Goal: Information Seeking & Learning: Learn about a topic

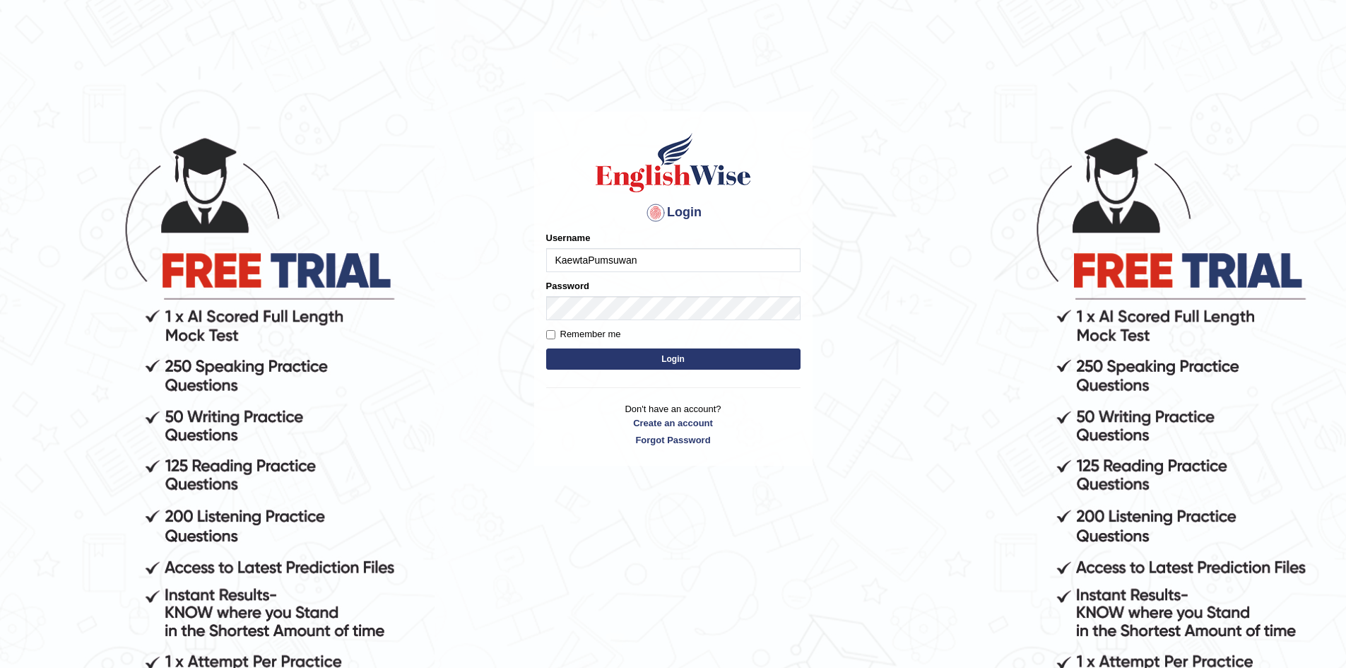
type input "KaewtaPumsuwan"
click at [546, 348] on button "Login" at bounding box center [673, 358] width 254 height 21
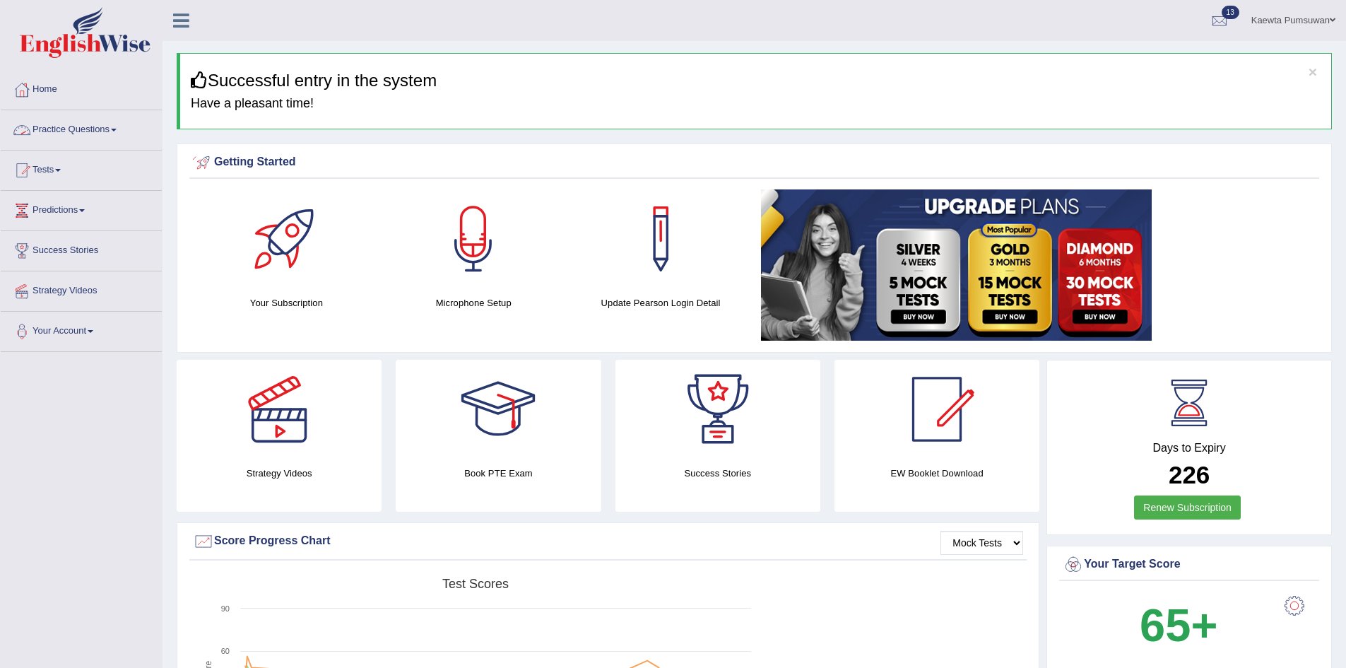
click at [114, 128] on link "Practice Questions" at bounding box center [81, 127] width 161 height 35
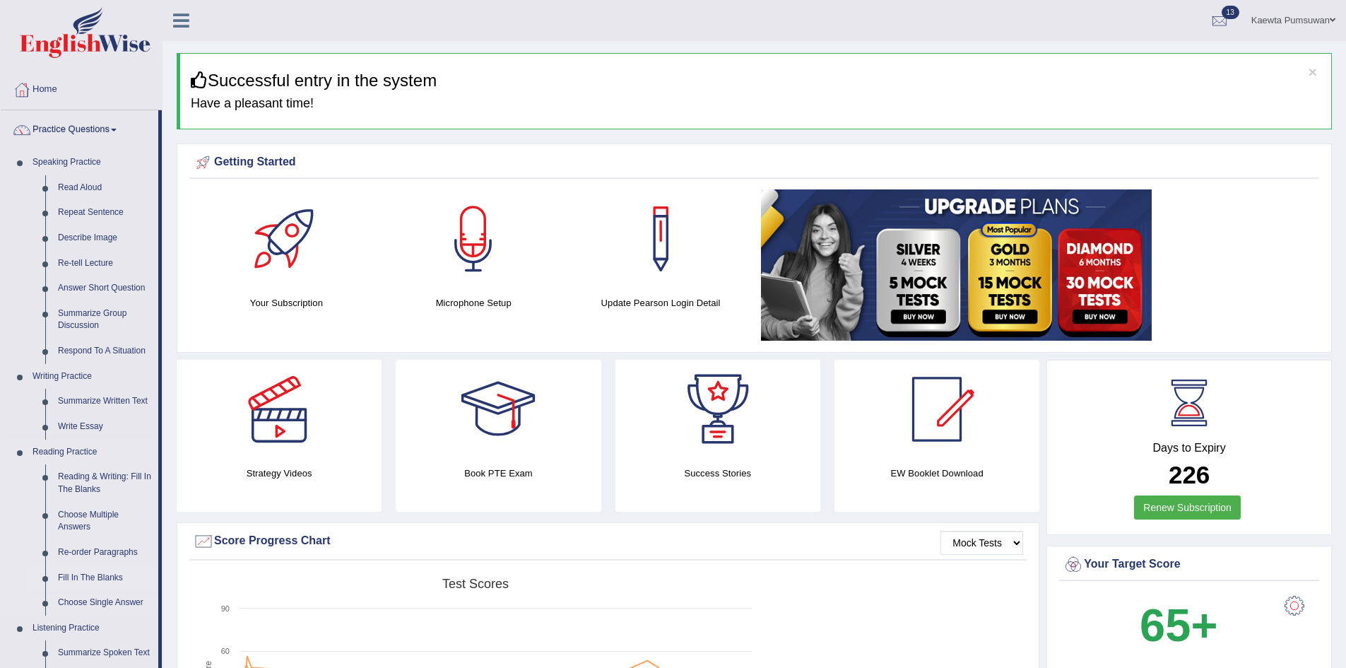
click at [86, 570] on link "Fill In The Blanks" at bounding box center [105, 577] width 107 height 25
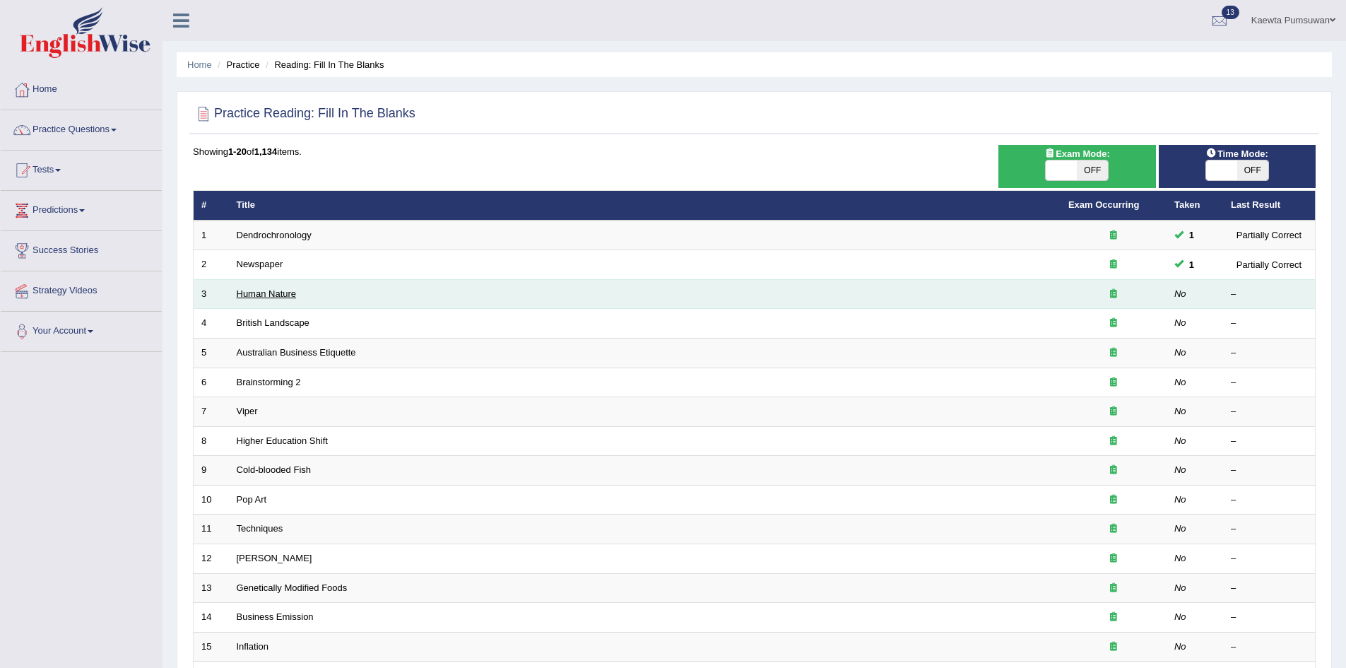
click at [270, 290] on link "Human Nature" at bounding box center [267, 293] width 60 height 11
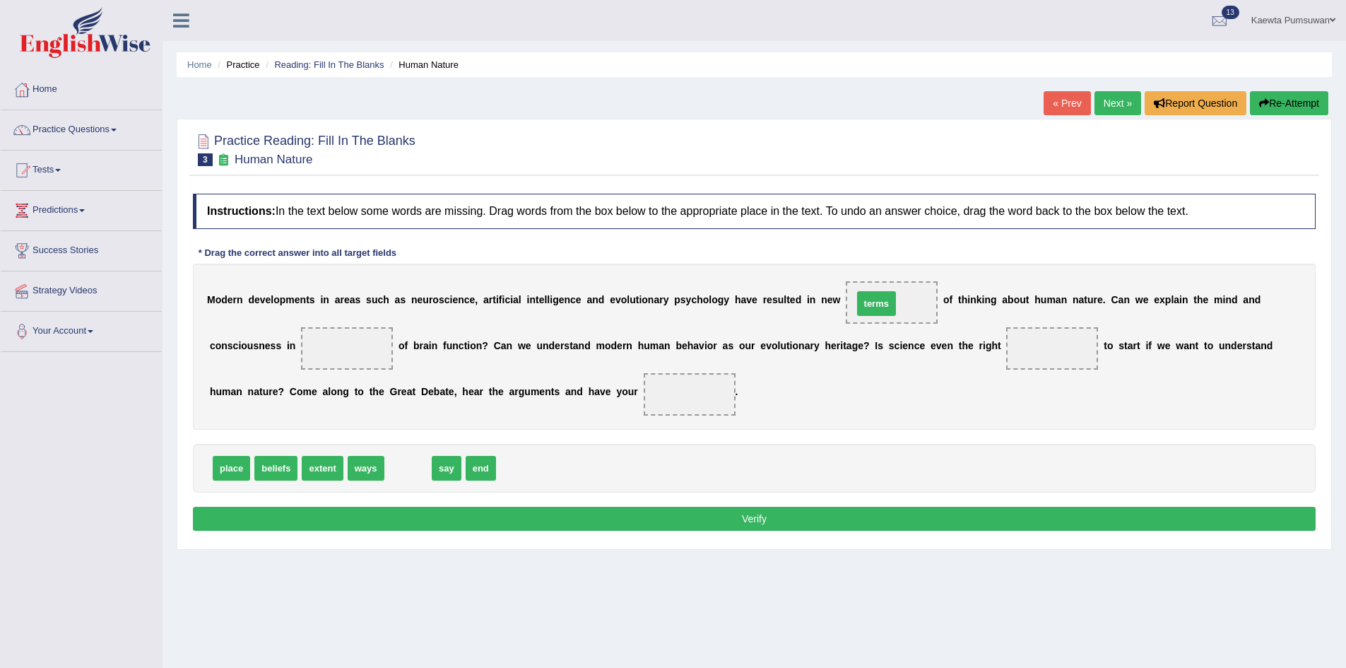
drag, startPoint x: 402, startPoint y: 466, endPoint x: 870, endPoint y: 301, distance: 496.5
drag, startPoint x: 222, startPoint y: 468, endPoint x: 347, endPoint y: 352, distance: 171.0
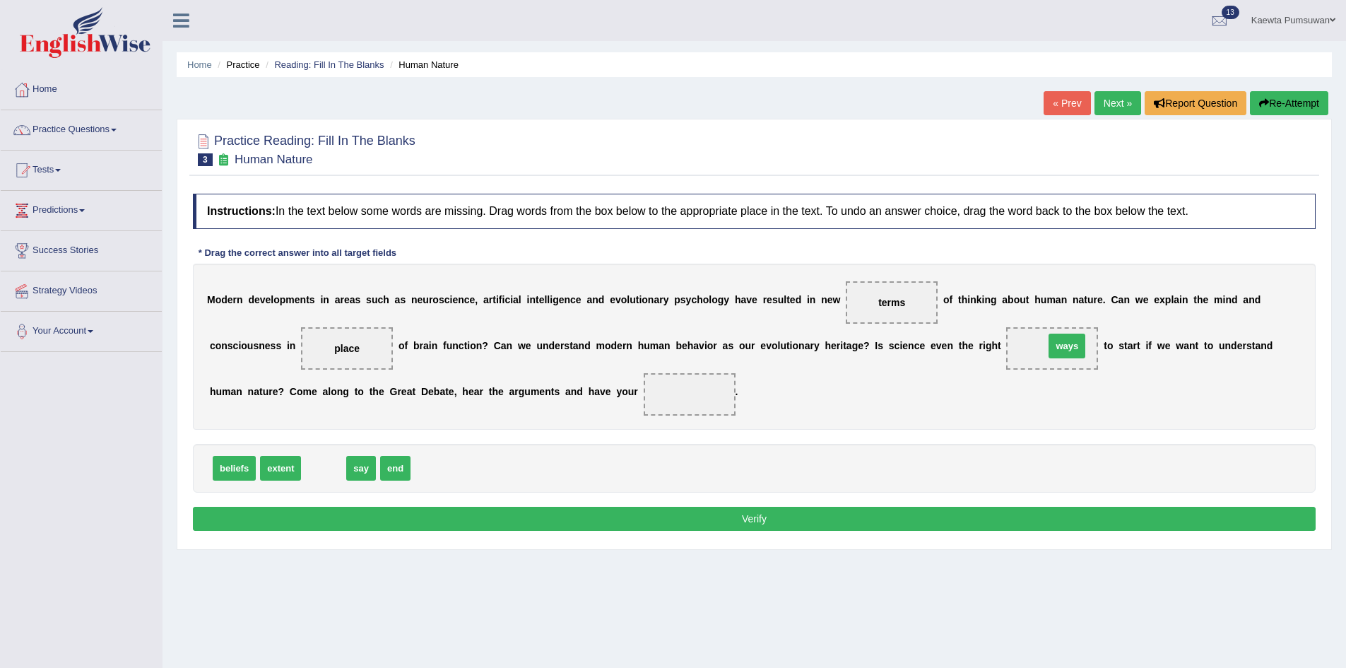
drag, startPoint x: 323, startPoint y: 466, endPoint x: 1066, endPoint y: 344, distance: 753.3
drag, startPoint x: 350, startPoint y: 466, endPoint x: 685, endPoint y: 394, distance: 341.7
click at [656, 519] on button "Verify" at bounding box center [754, 519] width 1123 height 24
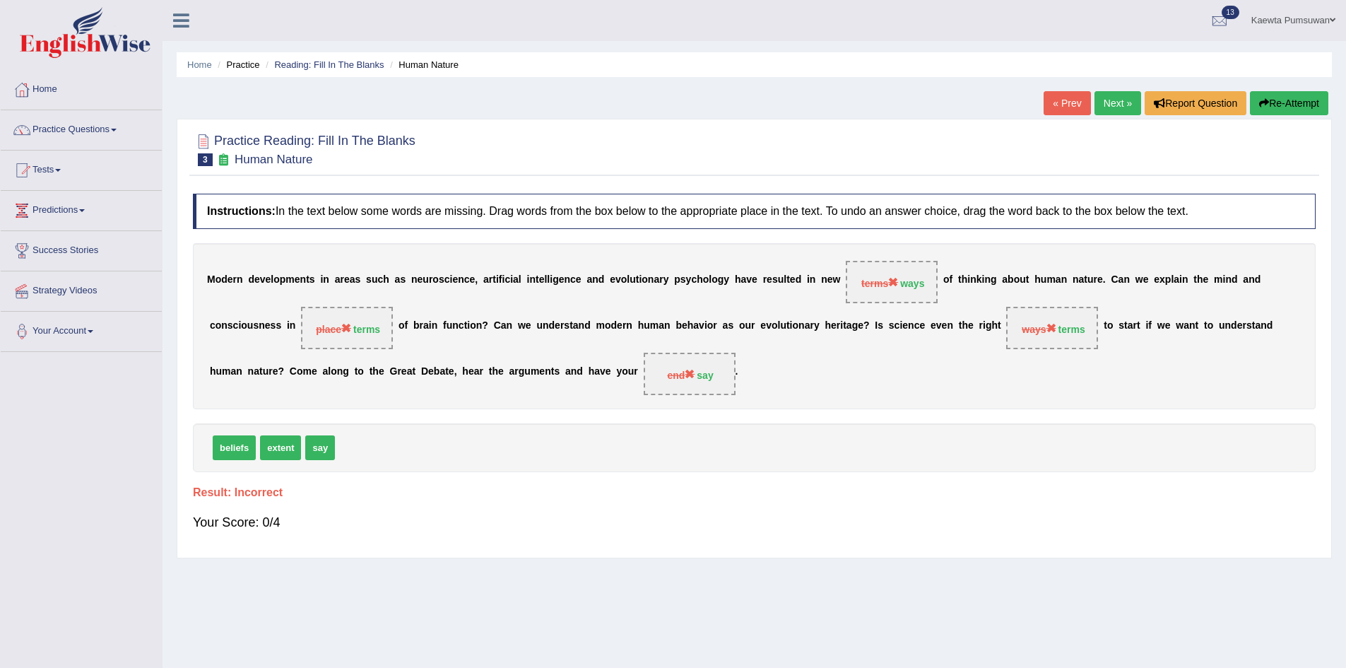
click at [1111, 107] on link "Next »" at bounding box center [1117, 103] width 47 height 24
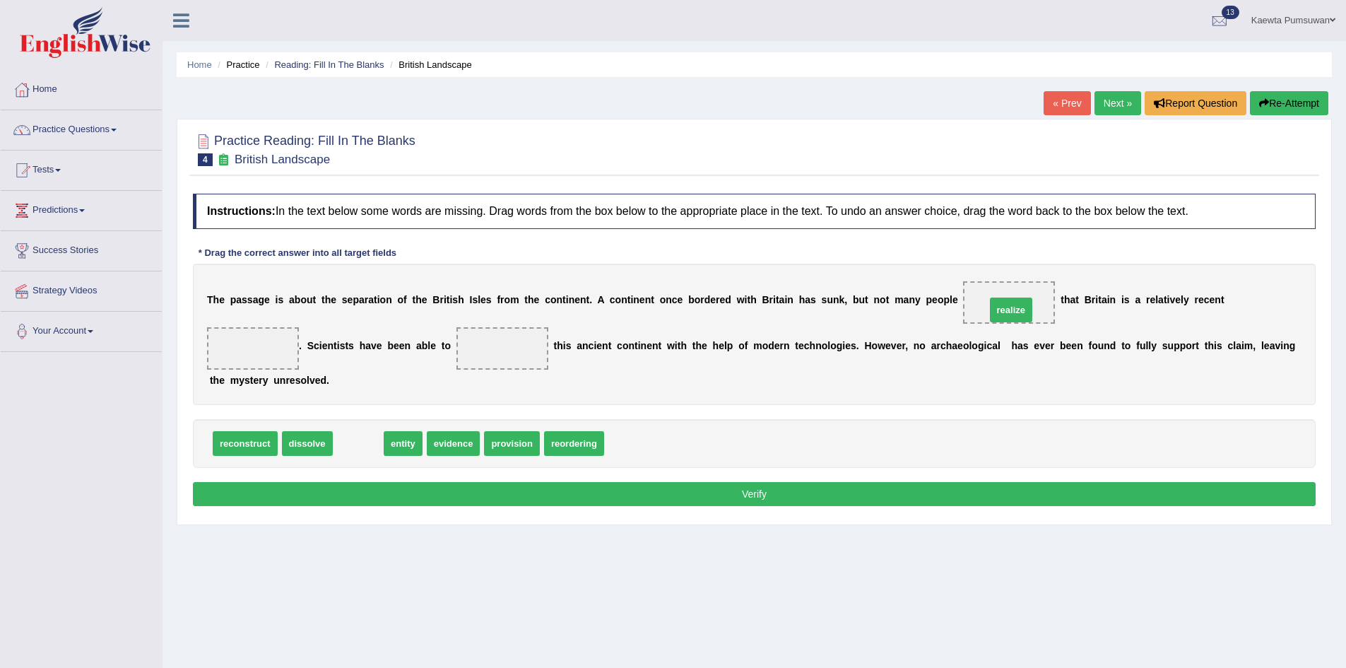
drag, startPoint x: 355, startPoint y: 442, endPoint x: 1008, endPoint y: 308, distance: 666.4
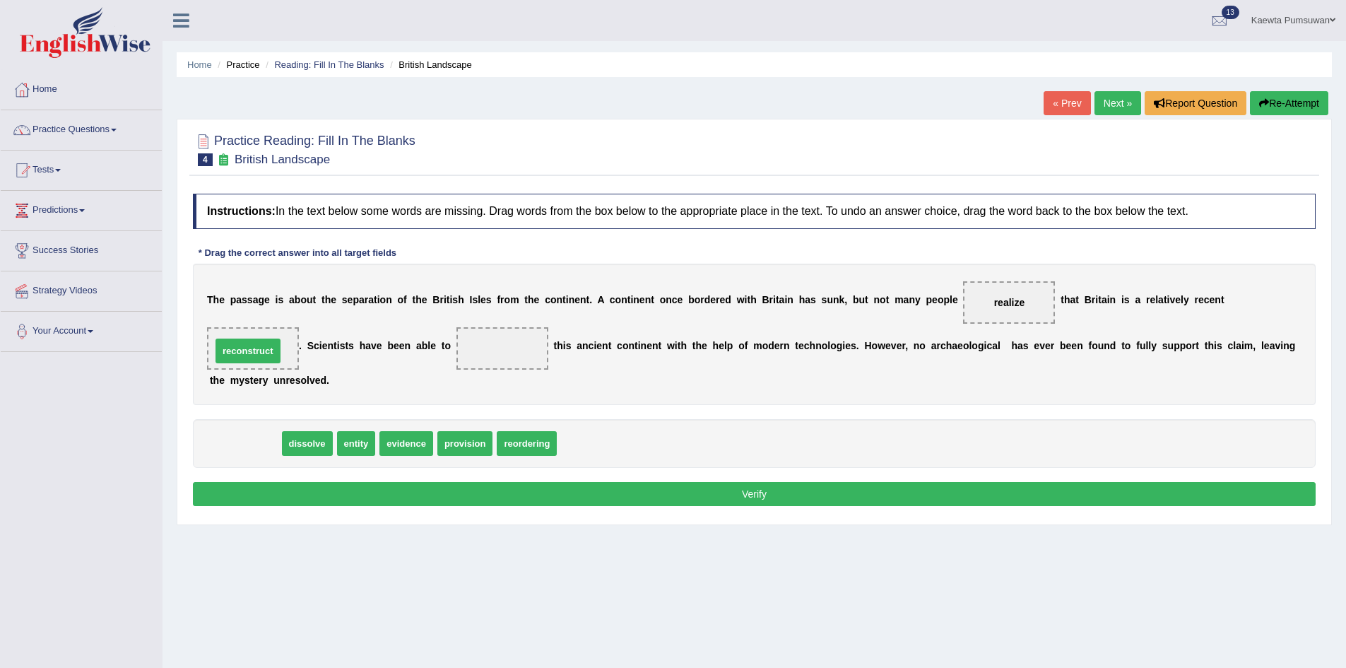
drag, startPoint x: 240, startPoint y: 443, endPoint x: 242, endPoint y: 352, distance: 91.2
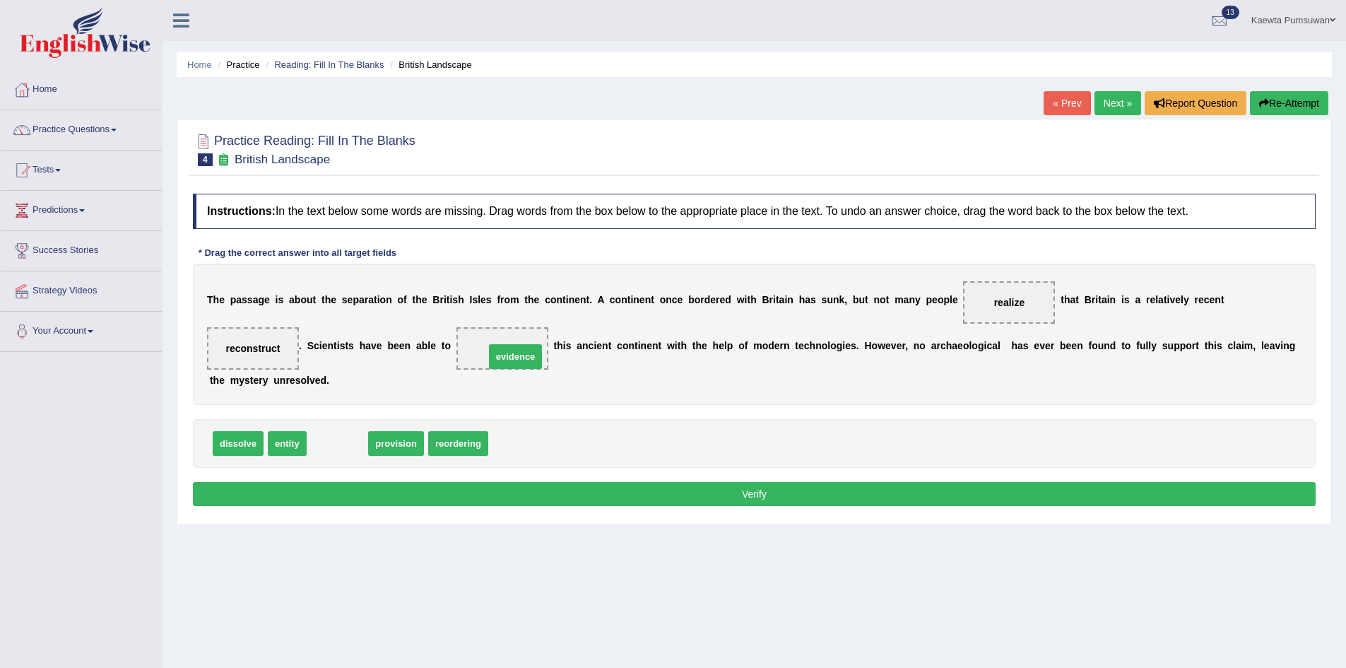
drag, startPoint x: 332, startPoint y: 441, endPoint x: 510, endPoint y: 354, distance: 198.1
click at [842, 490] on button "Verify" at bounding box center [754, 494] width 1123 height 24
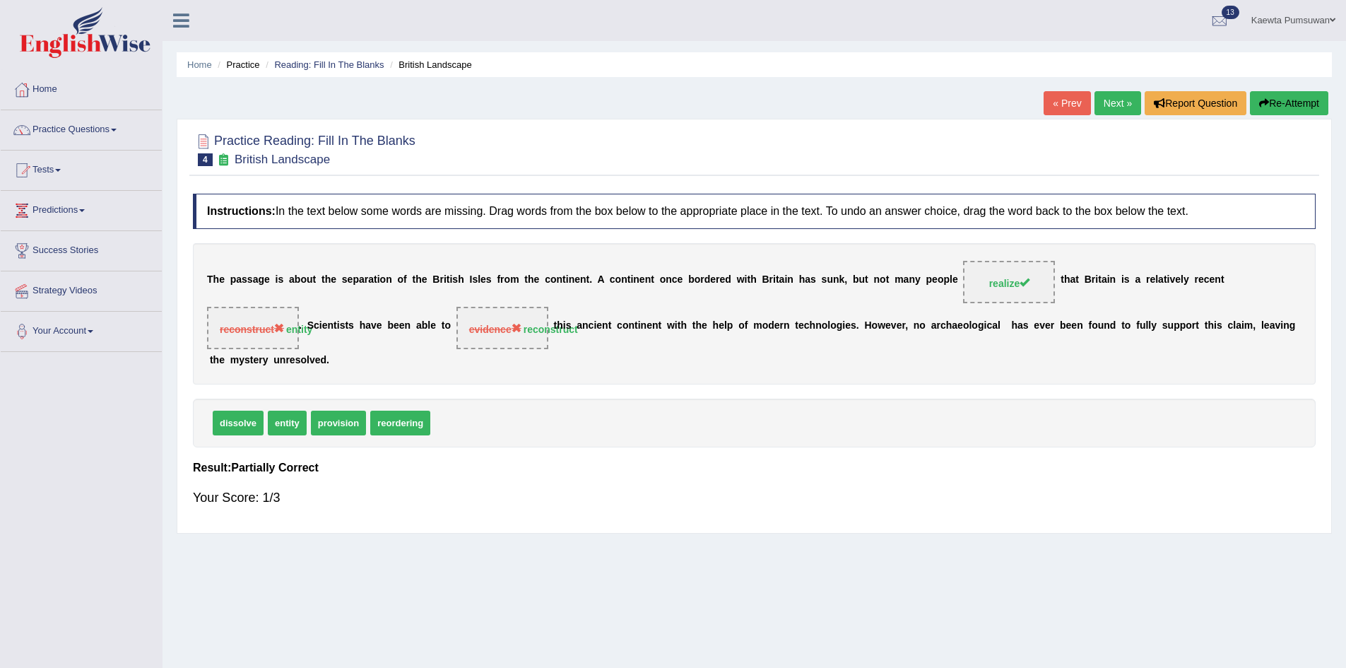
click at [1114, 97] on link "Next »" at bounding box center [1117, 103] width 47 height 24
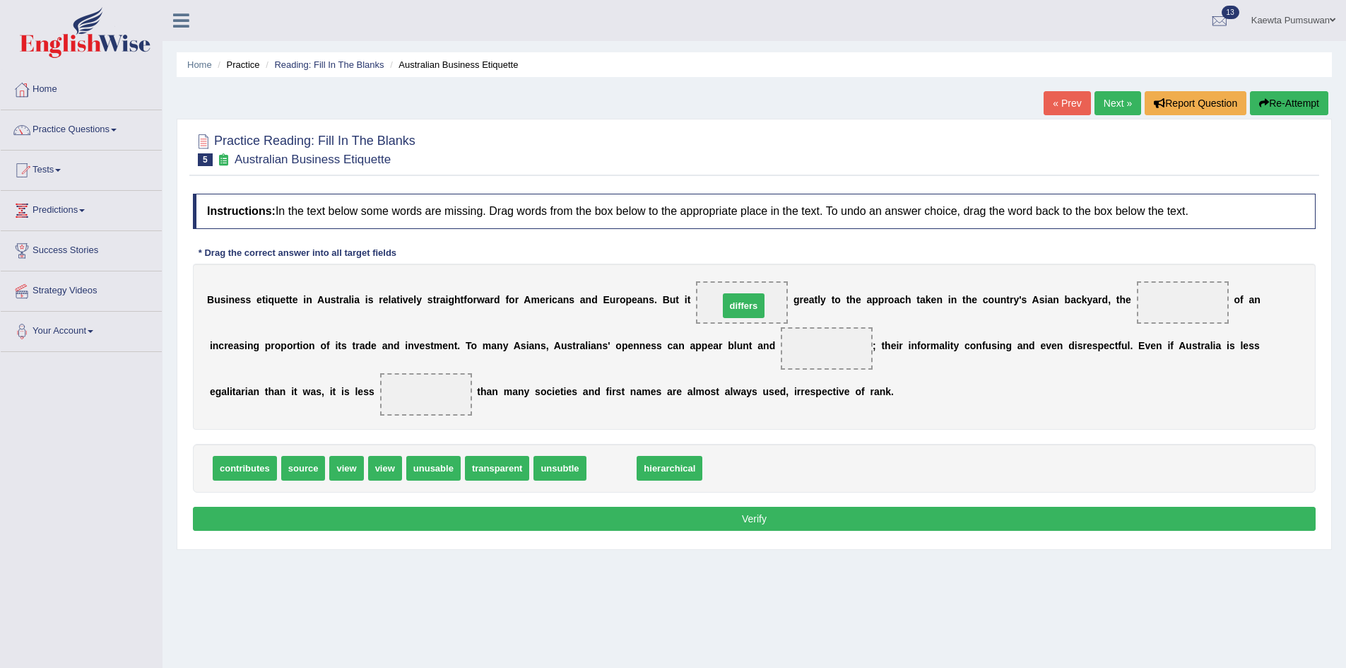
drag, startPoint x: 608, startPoint y: 467, endPoint x: 740, endPoint y: 305, distance: 208.9
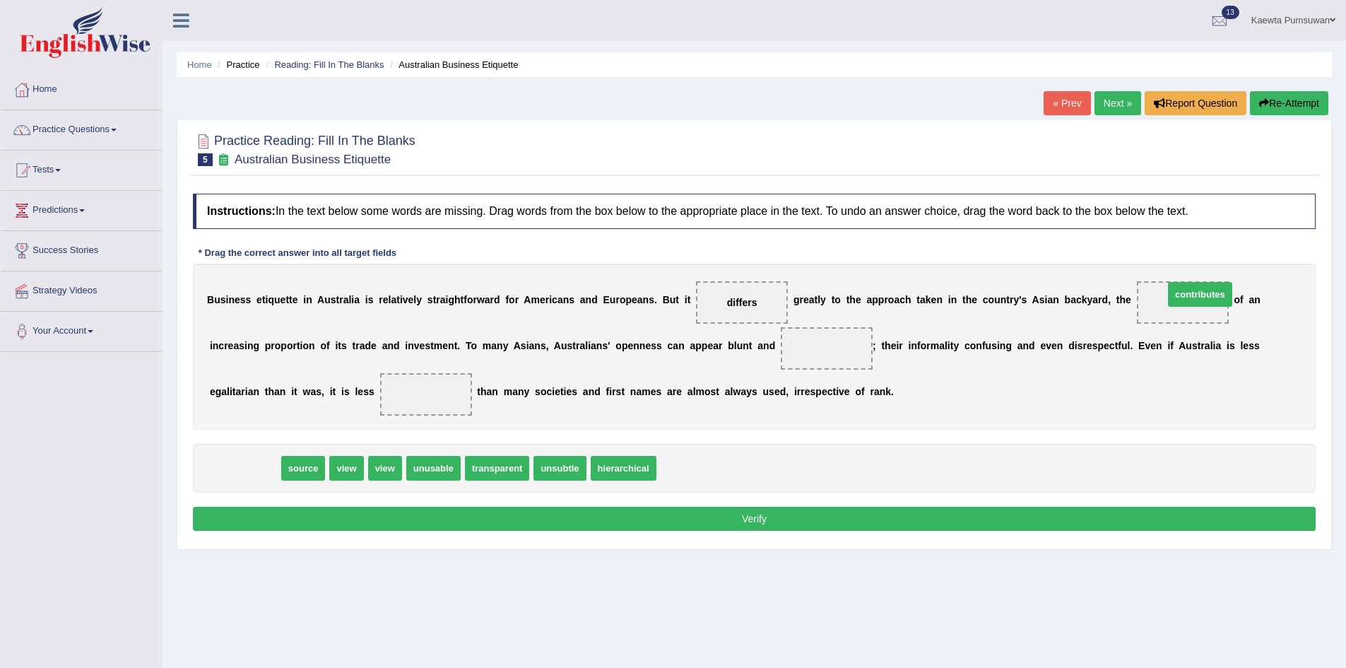
drag, startPoint x: 249, startPoint y: 470, endPoint x: 1205, endPoint y: 296, distance: 971.0
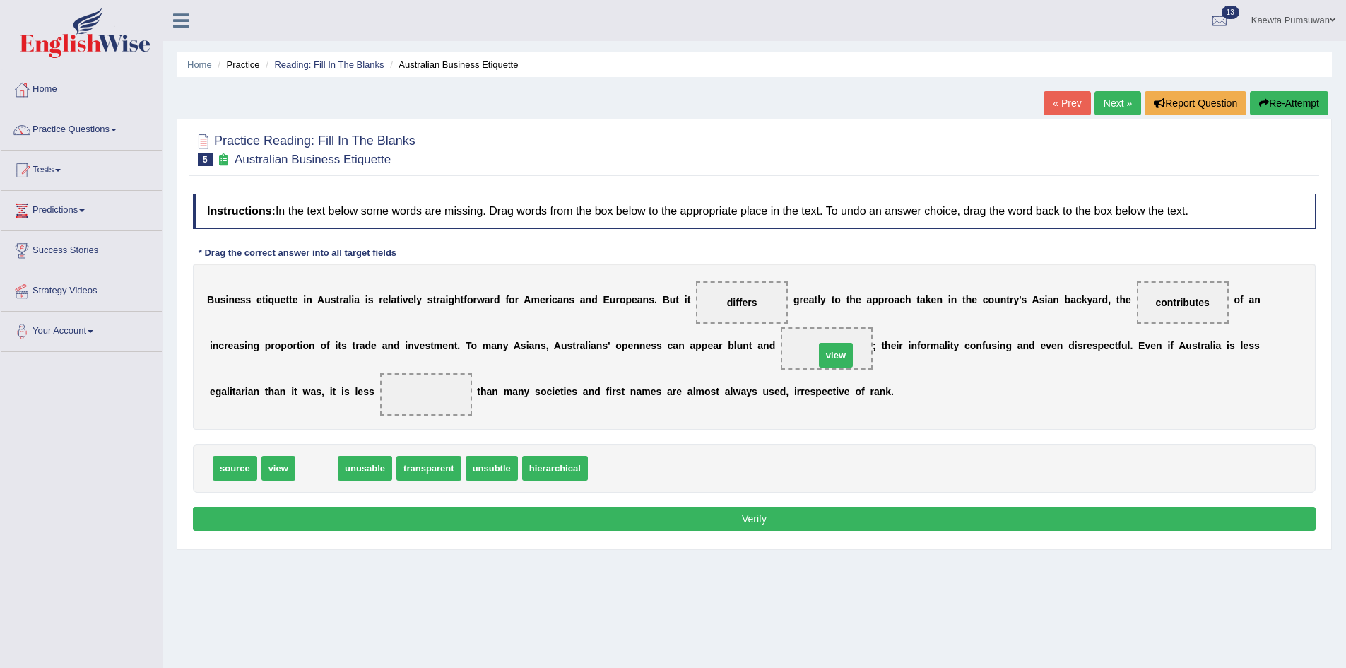
drag, startPoint x: 310, startPoint y: 463, endPoint x: 830, endPoint y: 350, distance: 531.5
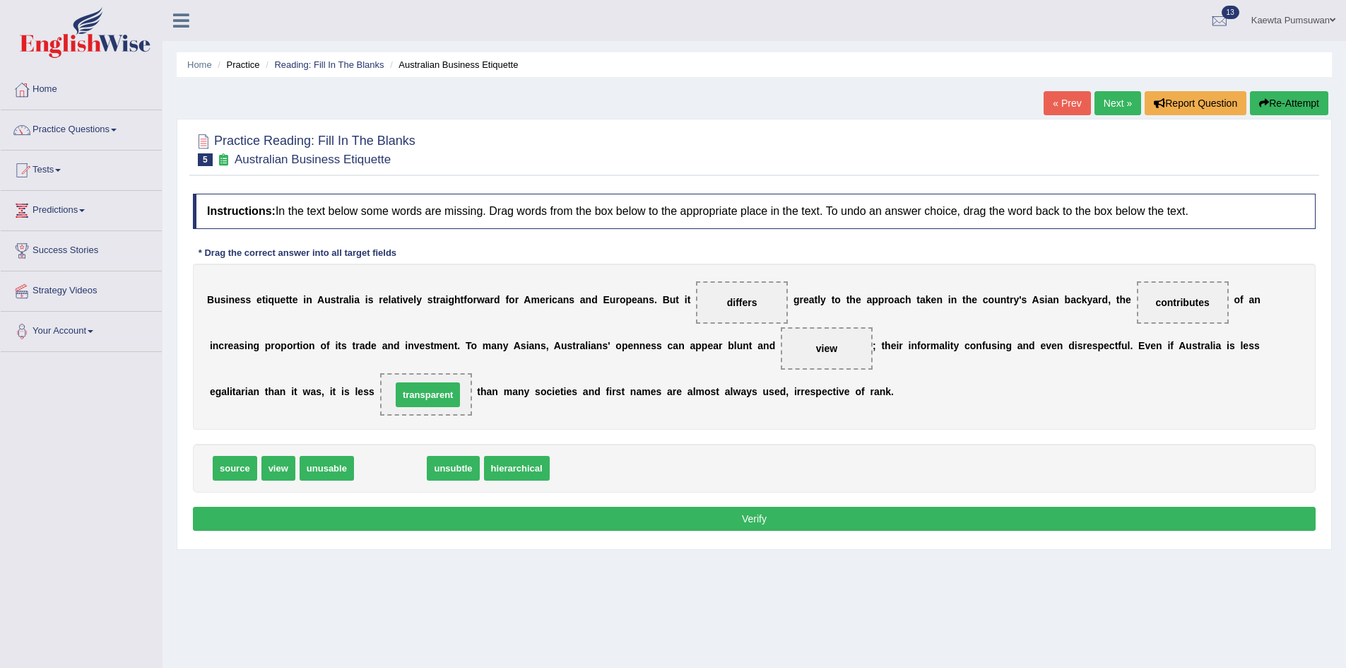
drag, startPoint x: 388, startPoint y: 464, endPoint x: 427, endPoint y: 389, distance: 83.8
click at [639, 517] on button "Verify" at bounding box center [754, 519] width 1123 height 24
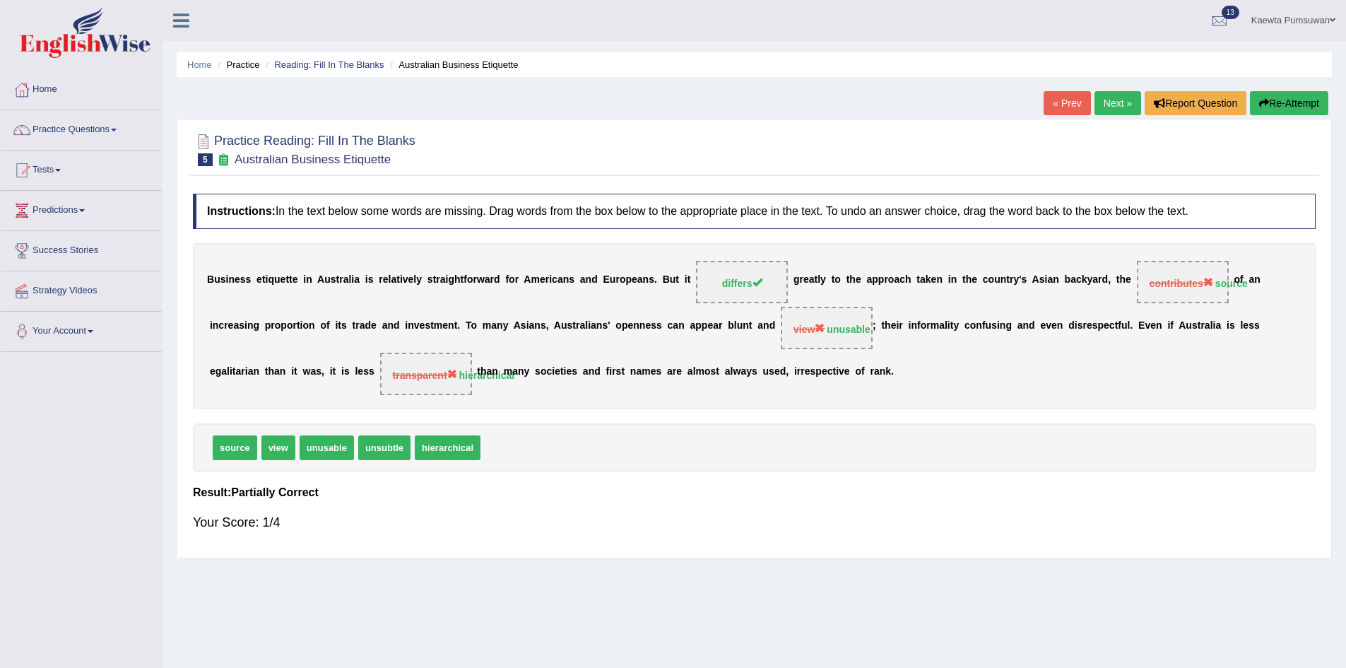
click at [1118, 104] on link "Next »" at bounding box center [1117, 103] width 47 height 24
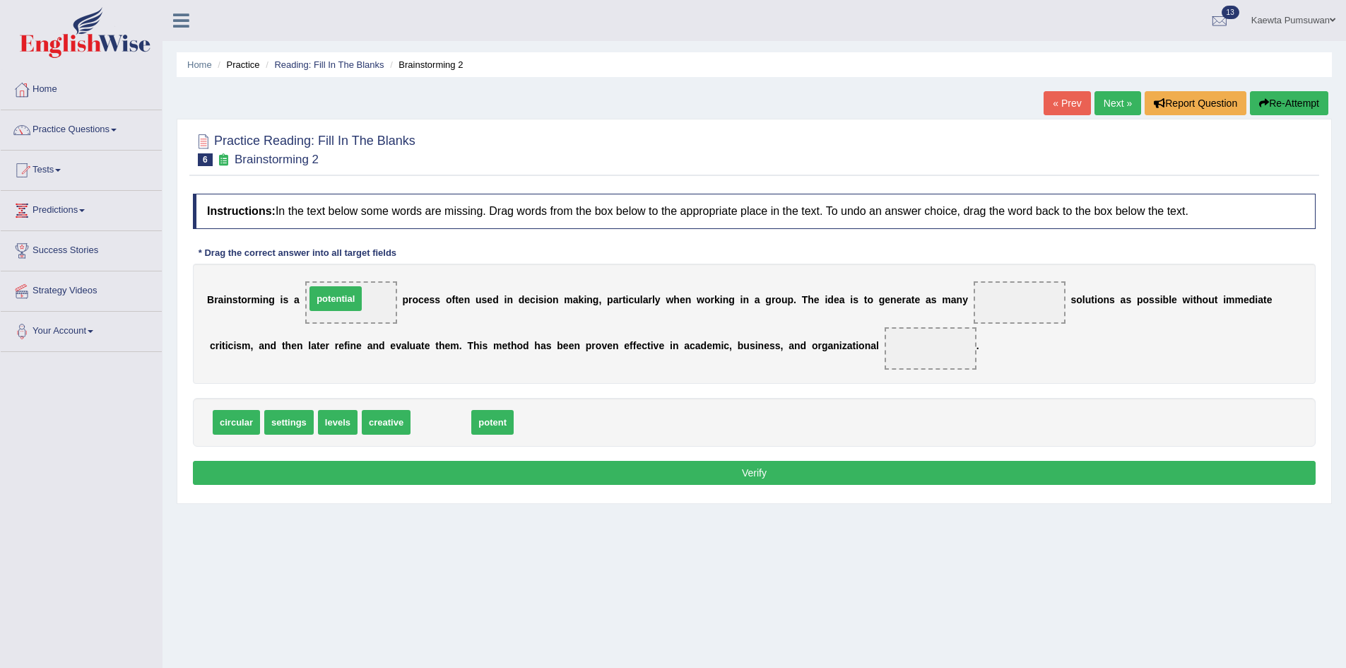
drag, startPoint x: 435, startPoint y: 423, endPoint x: 329, endPoint y: 299, distance: 162.4
drag, startPoint x: 247, startPoint y: 423, endPoint x: 1035, endPoint y: 305, distance: 797.3
drag, startPoint x: 240, startPoint y: 424, endPoint x: 950, endPoint y: 361, distance: 713.6
click at [879, 478] on button "Verify" at bounding box center [754, 473] width 1123 height 24
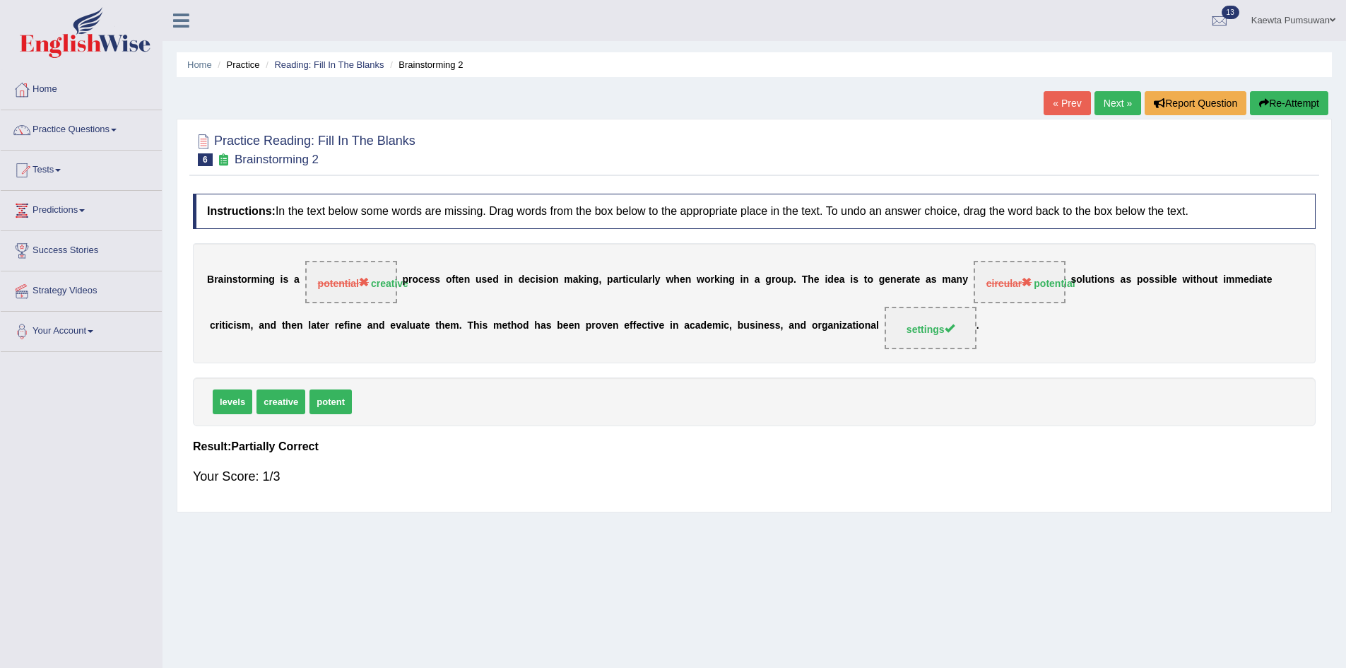
drag, startPoint x: 1057, startPoint y: 284, endPoint x: 1005, endPoint y: 288, distance: 52.5
click at [1005, 288] on span "circular potential" at bounding box center [1020, 282] width 92 height 42
click at [1026, 279] on span "circular" at bounding box center [1009, 283] width 46 height 11
click at [1107, 100] on link "Next »" at bounding box center [1117, 103] width 47 height 24
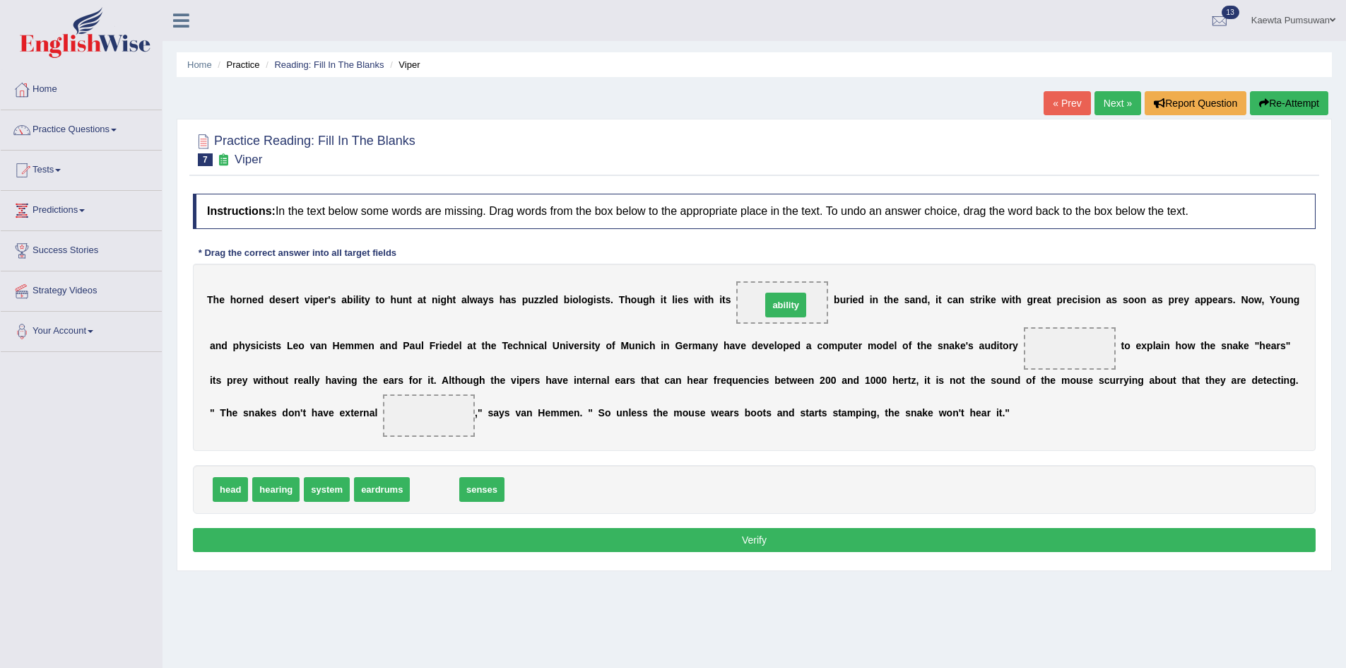
drag, startPoint x: 429, startPoint y: 493, endPoint x: 780, endPoint y: 309, distance: 396.6
drag, startPoint x: 438, startPoint y: 488, endPoint x: 442, endPoint y: 416, distance: 71.5
drag, startPoint x: 268, startPoint y: 490, endPoint x: 1075, endPoint y: 350, distance: 819.8
click at [973, 545] on button "Verify" at bounding box center [754, 540] width 1123 height 24
